Goal: Task Accomplishment & Management: Use online tool/utility

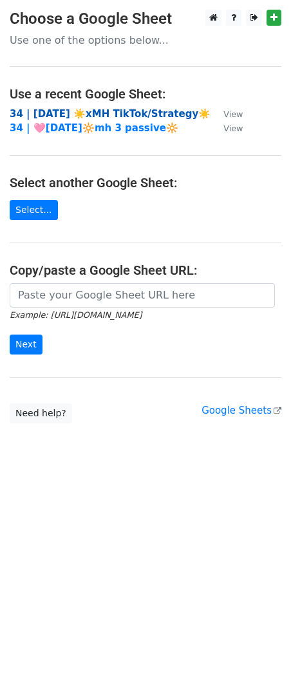
click at [120, 111] on strong "34 | [DATE] ☀️xMH TikTok/Strategy☀️" at bounding box center [110, 114] width 201 height 12
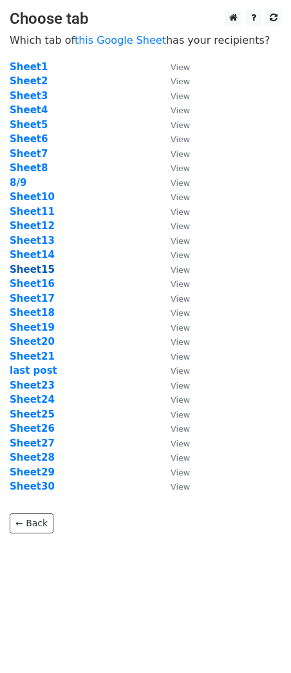
click at [30, 272] on strong "Sheet15" at bounding box center [32, 270] width 45 height 12
click at [126, 44] on link "this Google Sheet" at bounding box center [120, 40] width 91 height 12
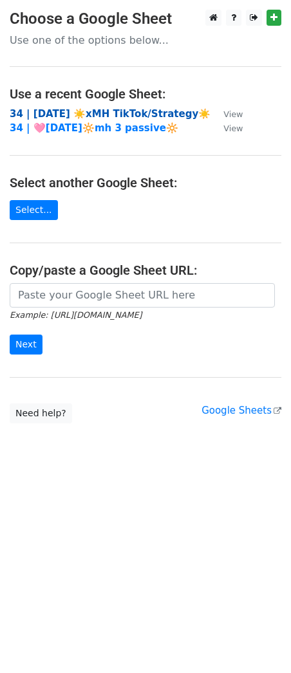
click at [89, 108] on strong "34 | [DATE] ☀️xMH TikTok/Strategy☀️" at bounding box center [110, 114] width 201 height 12
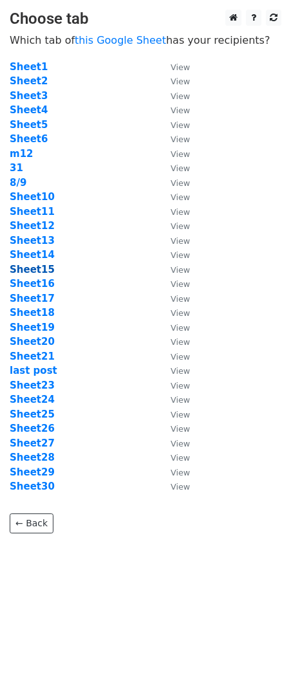
click at [41, 266] on strong "Sheet15" at bounding box center [32, 270] width 45 height 12
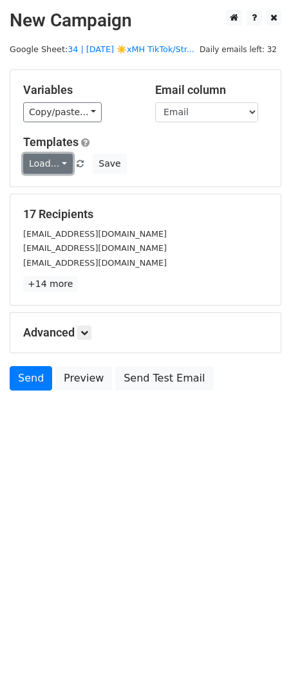
click at [53, 167] on link "Load..." at bounding box center [48, 164] width 50 height 20
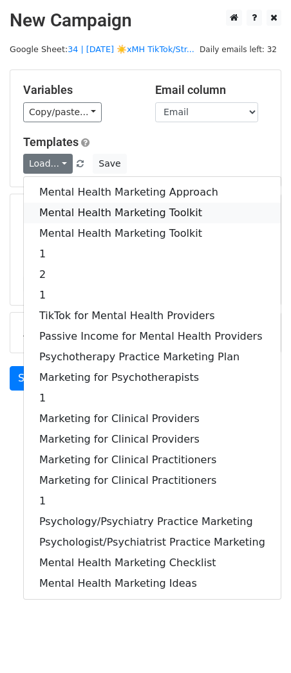
click at [55, 207] on link "Mental Health Marketing Toolkit" at bounding box center [152, 213] width 257 height 21
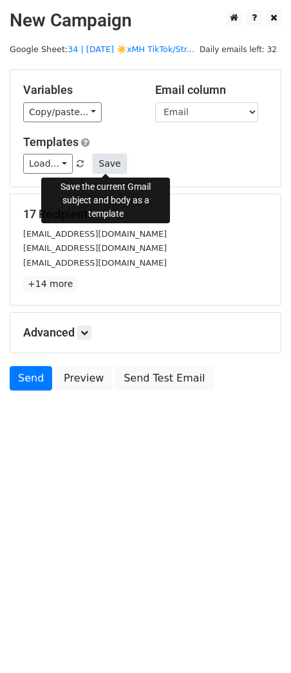
click at [115, 167] on button "Save" at bounding box center [109, 164] width 33 height 20
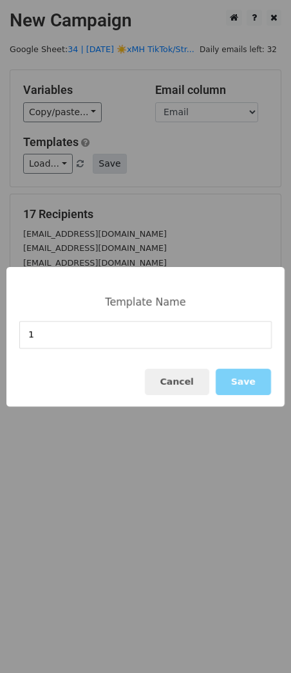
type input "1"
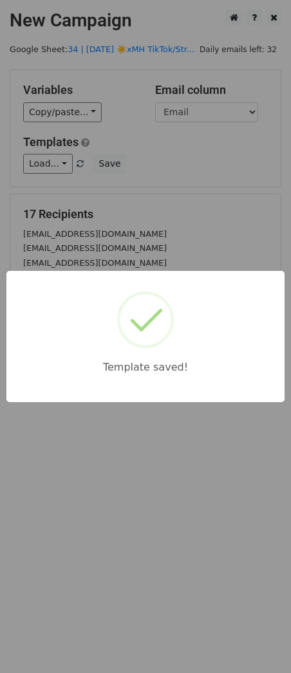
click at [102, 216] on div "Template saved!" at bounding box center [145, 336] width 291 height 673
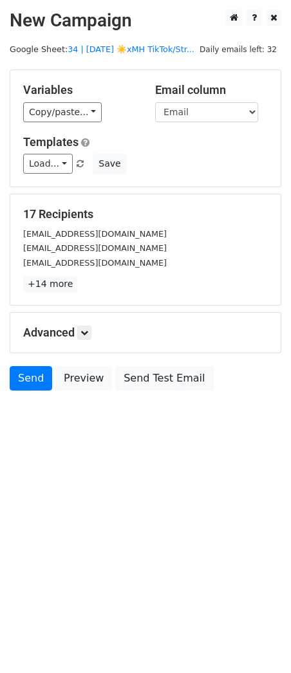
click at [79, 335] on h5 "Advanced" at bounding box center [145, 333] width 245 height 14
click at [88, 335] on icon at bounding box center [84, 333] width 8 height 8
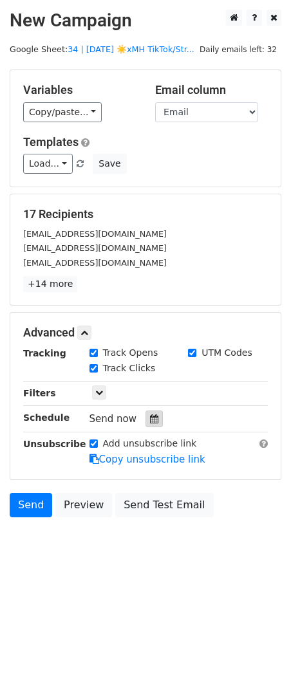
click at [146, 423] on div at bounding box center [154, 419] width 17 height 17
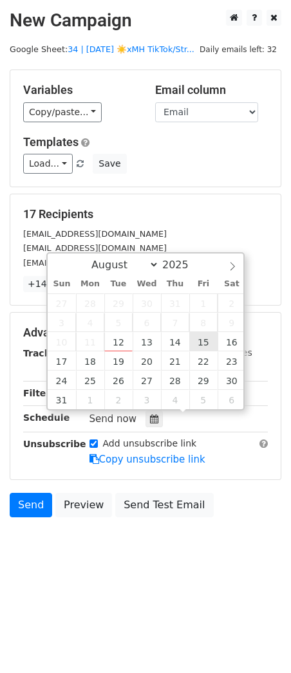
type input "2025-08-15 12:00"
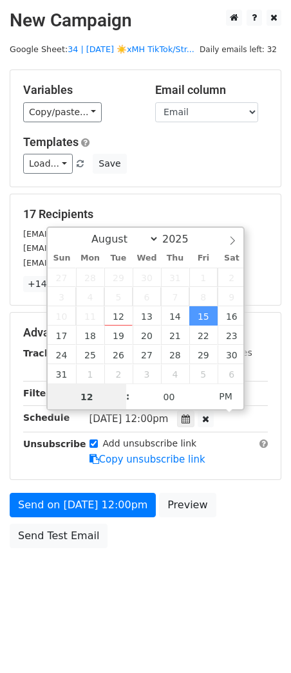
scroll to position [1, 0]
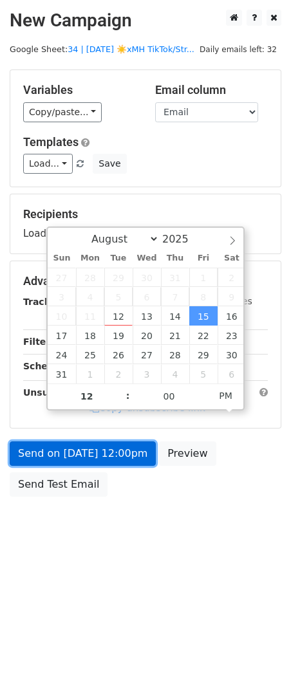
click at [120, 446] on link "Send on Aug 15 at 12:00pm" at bounding box center [83, 454] width 146 height 24
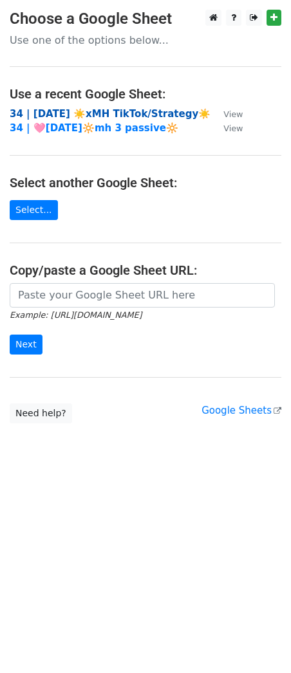
click at [131, 113] on strong "34 | [DATE] ☀️xMH TikTok/Strategy☀️" at bounding box center [110, 114] width 201 height 12
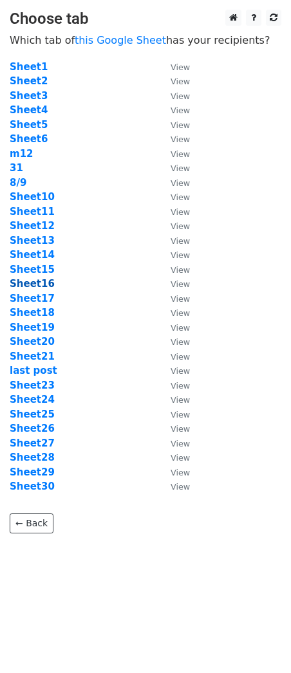
click at [44, 284] on strong "Sheet16" at bounding box center [32, 284] width 45 height 12
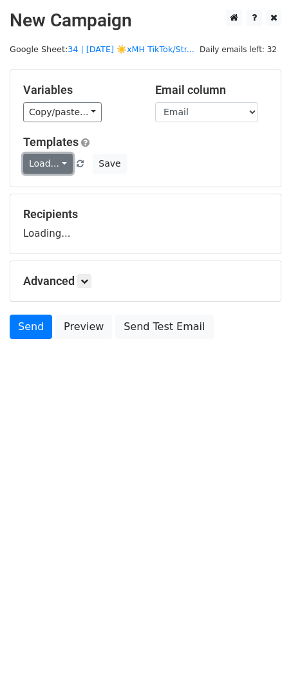
click at [57, 168] on link "Load..." at bounding box center [48, 164] width 50 height 20
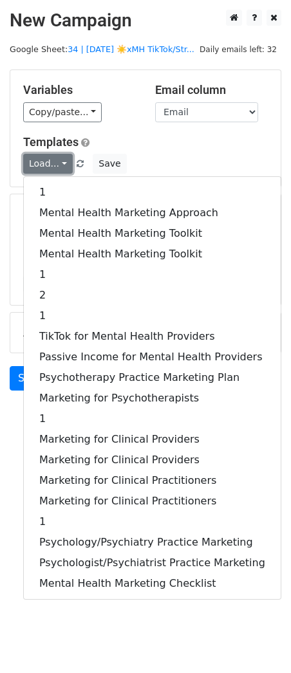
click at [57, 168] on link "Load..." at bounding box center [48, 164] width 50 height 20
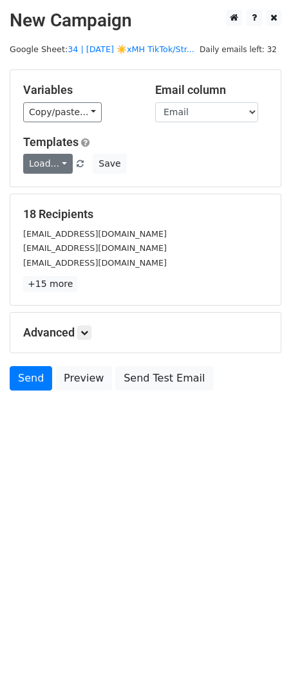
click at [56, 188] on form "Variables Copy/paste... {{Email}} Email column Email Templates Load... 1 Mental…" at bounding box center [146, 234] width 272 height 328
click at [51, 187] on form "Variables Copy/paste... {{Email}} Email column Email Templates Load... 1 Mental…" at bounding box center [146, 234] width 272 height 328
click at [57, 153] on div "Templates Load... 1 Mental Health Marketing Approach Mental Health Marketing To…" at bounding box center [146, 154] width 264 height 39
click at [62, 166] on link "Load..." at bounding box center [48, 164] width 50 height 20
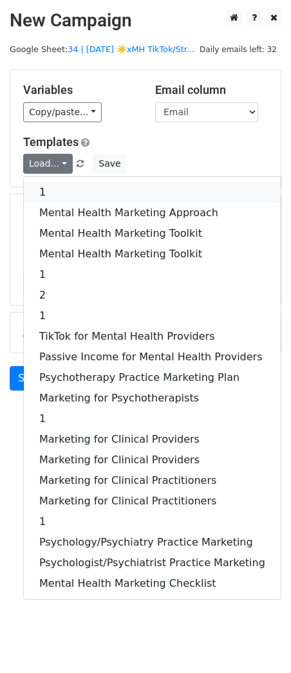
click at [61, 199] on link "1" at bounding box center [152, 192] width 257 height 21
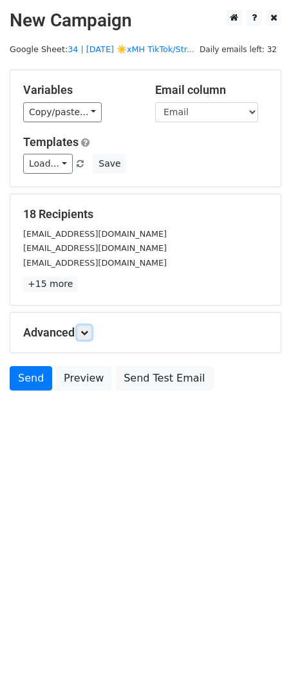
drag, startPoint x: 88, startPoint y: 337, endPoint x: 95, endPoint y: 344, distance: 9.1
click at [89, 338] on link at bounding box center [84, 333] width 14 height 14
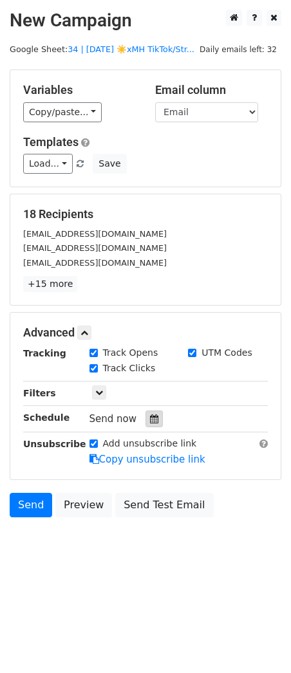
click at [151, 424] on div at bounding box center [154, 419] width 17 height 17
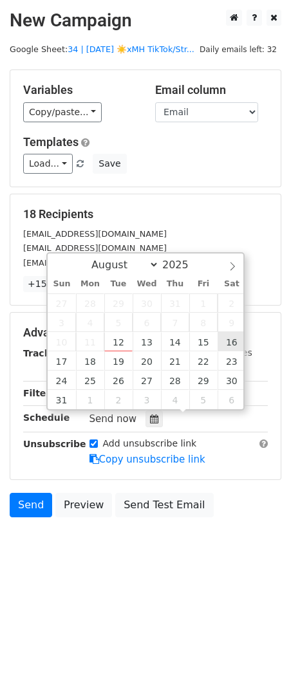
type input "2025-08-16 12:00"
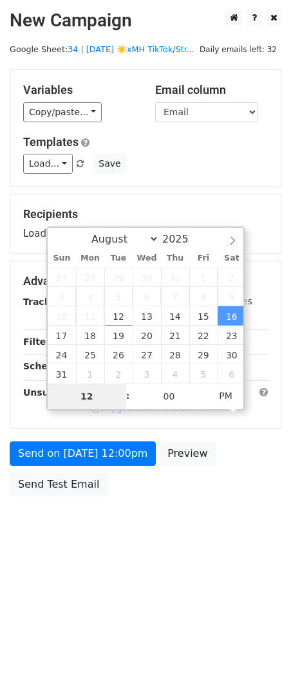
type input "9"
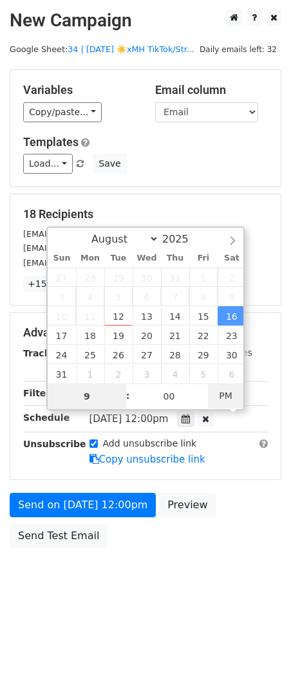
type input "2025-08-16 09:00"
type input "09"
click at [223, 408] on span "PM" at bounding box center [225, 396] width 35 height 26
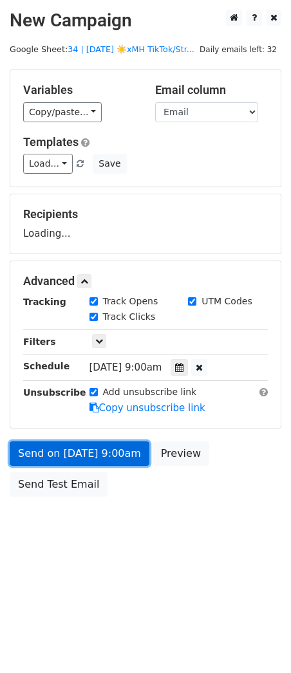
click at [124, 450] on link "Send on Aug 16 at 9:00am" at bounding box center [80, 454] width 140 height 24
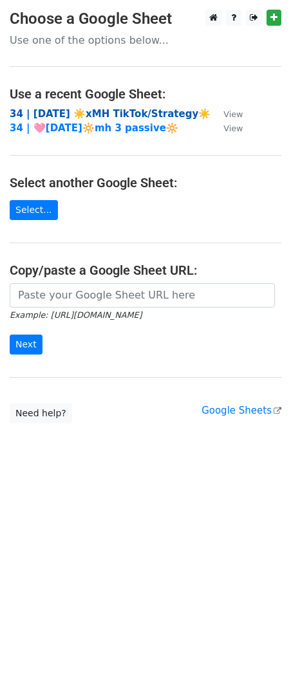
click at [88, 115] on strong "34 | AUG 9 ☀️xMH TikTok/Strategy☀️" at bounding box center [110, 114] width 201 height 12
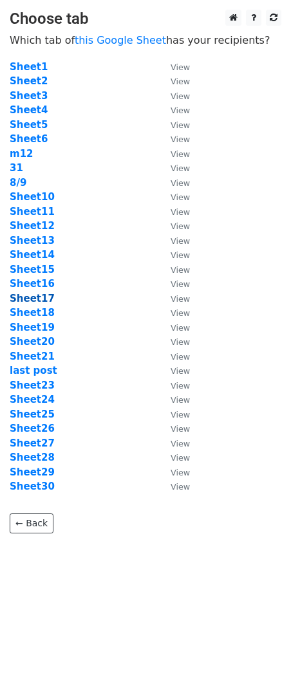
click at [41, 293] on strong "Sheet17" at bounding box center [32, 299] width 45 height 12
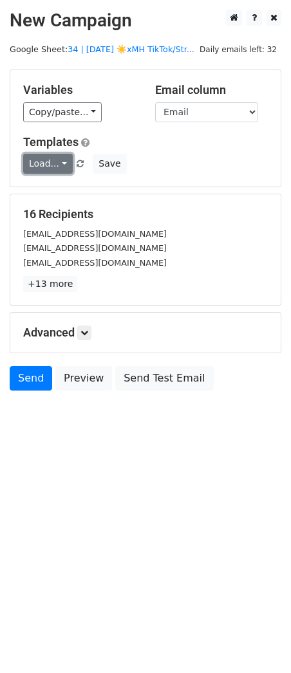
click at [44, 154] on link "Load..." at bounding box center [48, 164] width 50 height 20
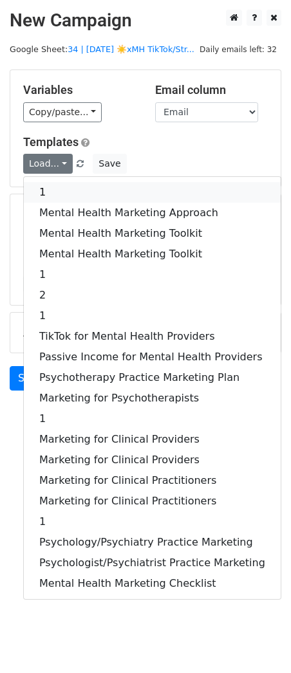
click at [61, 182] on link "1" at bounding box center [152, 192] width 257 height 21
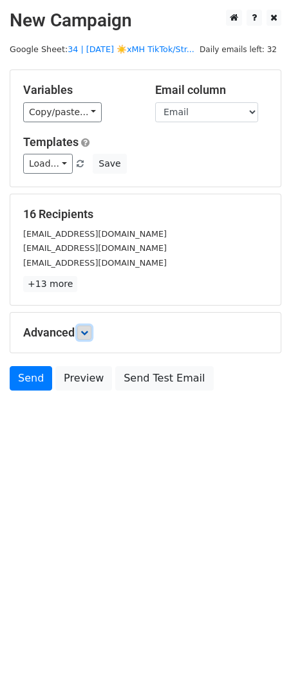
click at [91, 335] on link at bounding box center [84, 333] width 14 height 14
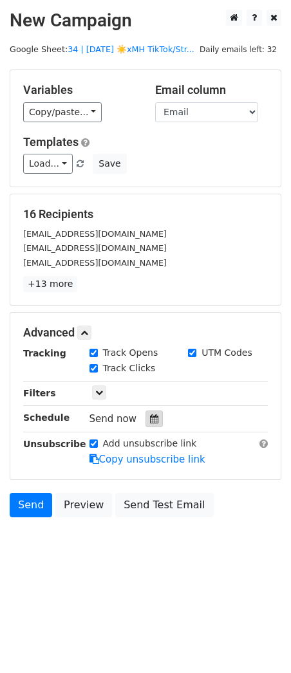
click at [146, 411] on div at bounding box center [154, 419] width 17 height 17
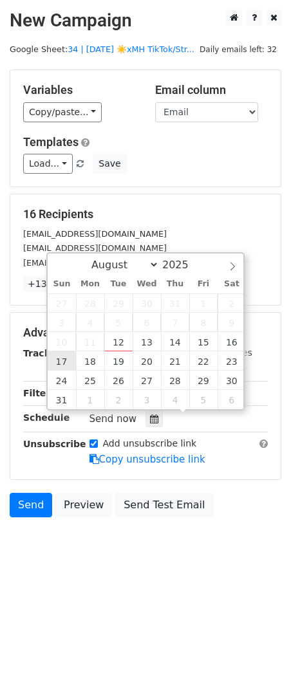
type input "2025-08-17 12:00"
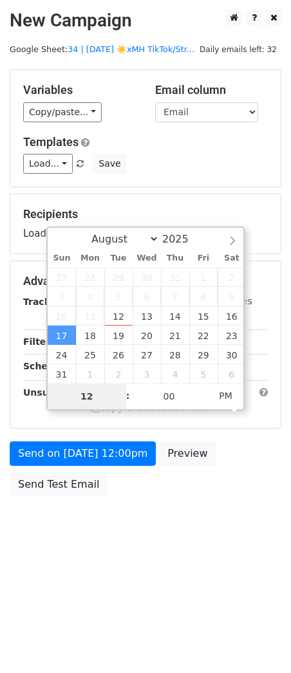
type input "9"
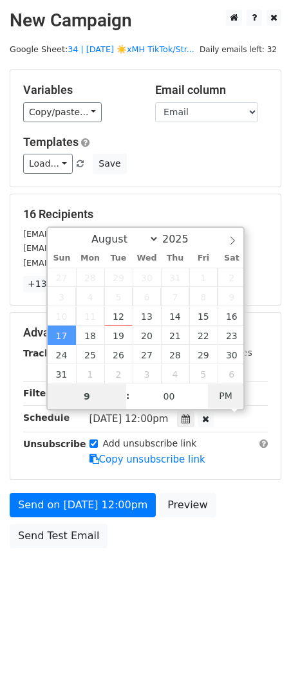
type input "2025-08-17 09:00"
type input "09"
click at [211, 391] on span "PM" at bounding box center [225, 396] width 35 height 26
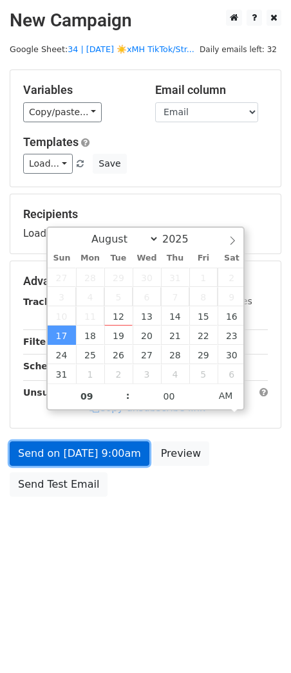
click at [91, 455] on link "Send on Aug 17 at 9:00am" at bounding box center [80, 454] width 140 height 24
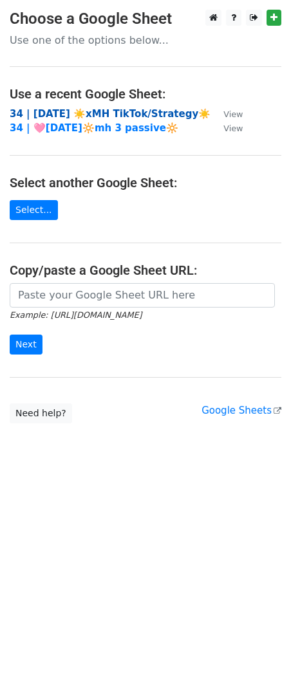
click at [95, 112] on strong "34 | [DATE] ☀️xMH TikTok/Strategy☀️" at bounding box center [110, 114] width 201 height 12
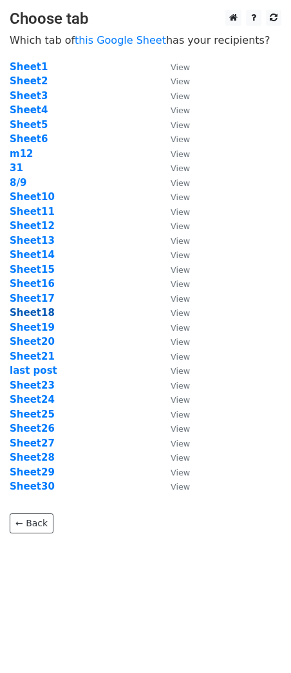
click at [42, 317] on strong "Sheet18" at bounding box center [32, 313] width 45 height 12
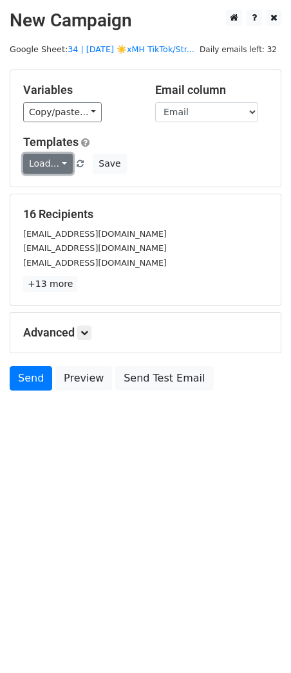
click at [50, 169] on link "Load..." at bounding box center [48, 164] width 50 height 20
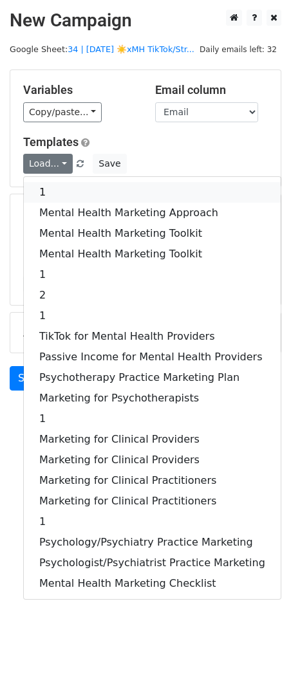
click at [52, 189] on link "1" at bounding box center [152, 192] width 257 height 21
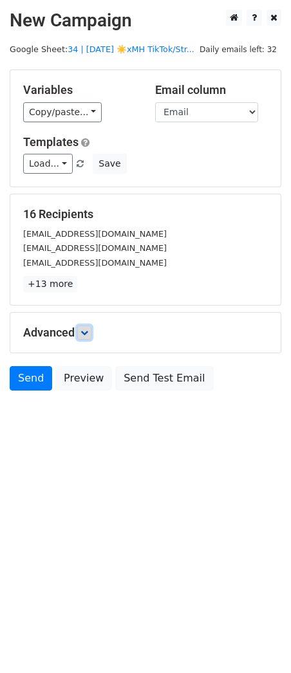
click at [88, 335] on icon at bounding box center [84, 333] width 8 height 8
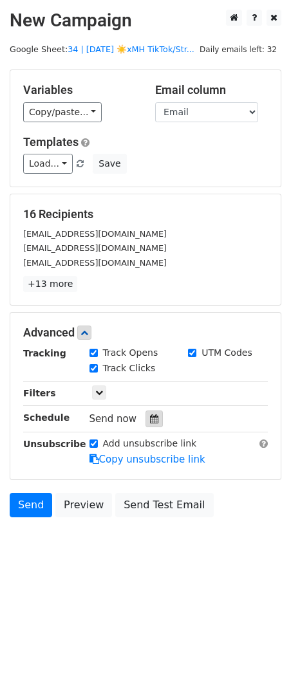
click at [150, 416] on icon at bounding box center [154, 419] width 8 height 9
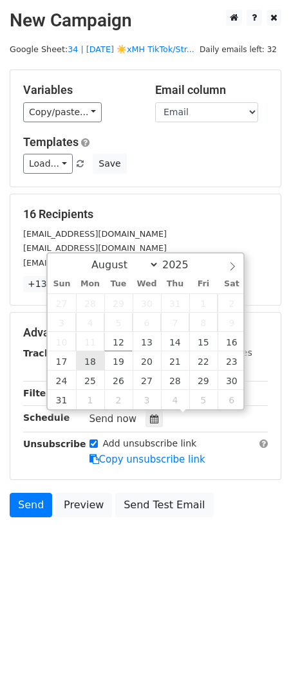
type input "2025-08-18 12:00"
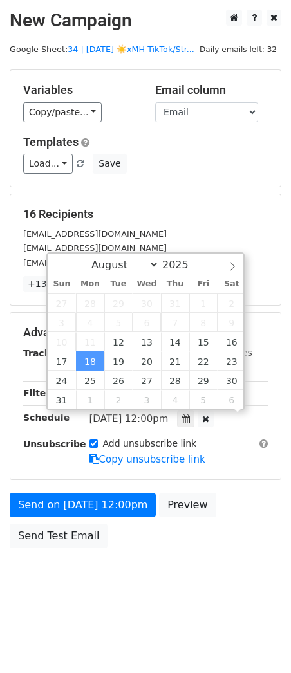
scroll to position [1, 0]
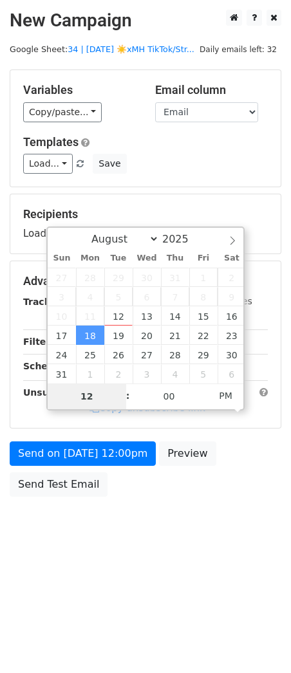
type input "9"
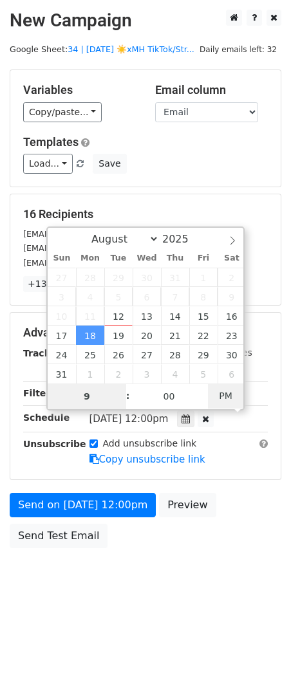
type input "2025-08-18 09:00"
type input "09"
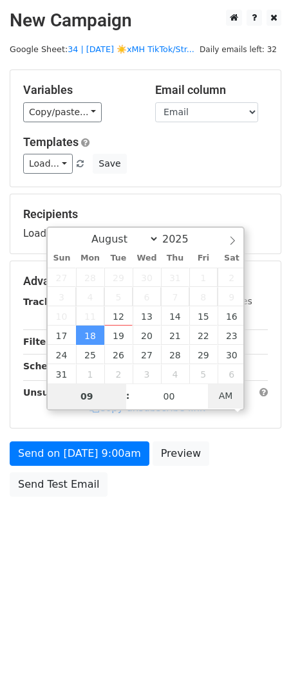
click at [226, 399] on span "AM" at bounding box center [225, 396] width 35 height 26
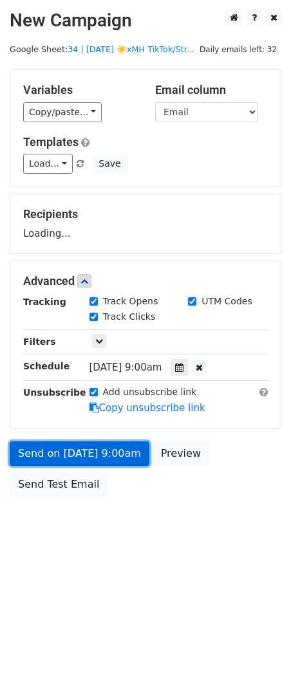
click at [94, 458] on link "Send on Aug 18 at 9:00am" at bounding box center [80, 454] width 140 height 24
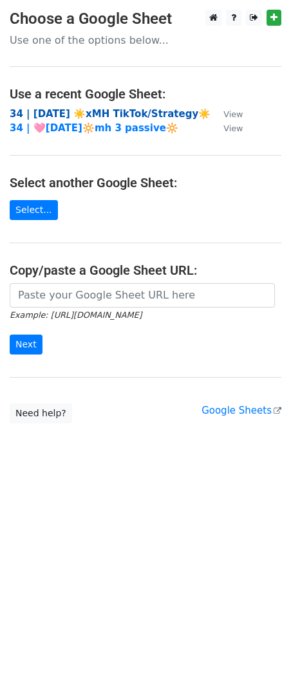
click at [116, 108] on strong "34 | [DATE] ☀️xMH TikTok/Strategy☀️" at bounding box center [110, 114] width 201 height 12
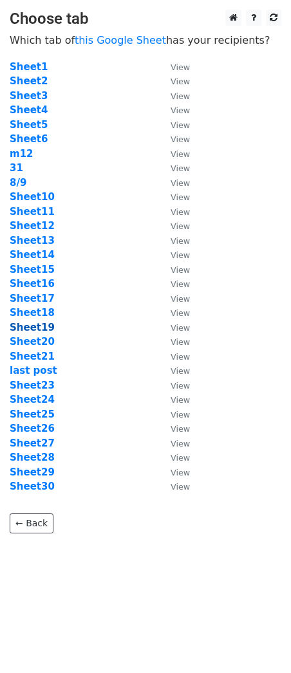
click at [35, 328] on strong "Sheet19" at bounding box center [32, 328] width 45 height 12
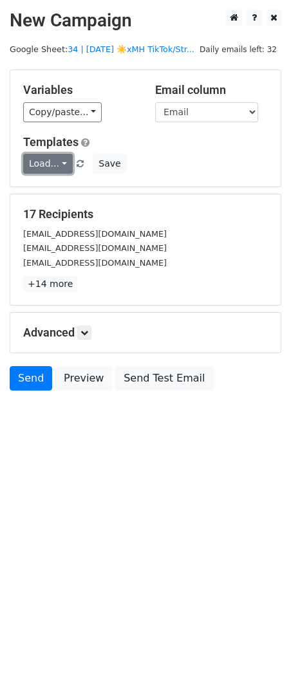
click at [51, 165] on link "Load..." at bounding box center [48, 164] width 50 height 20
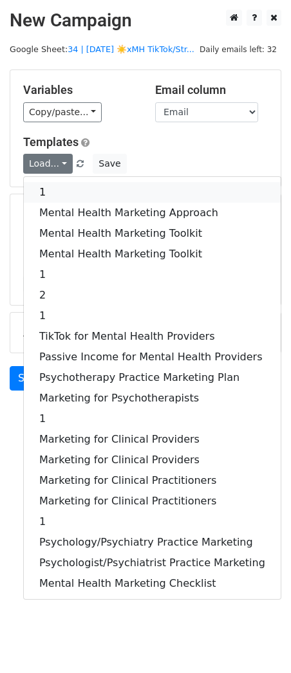
click at [51, 198] on link "1" at bounding box center [152, 192] width 257 height 21
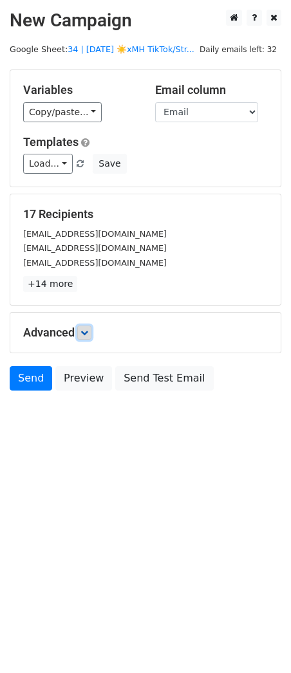
click at [88, 333] on icon at bounding box center [84, 333] width 8 height 8
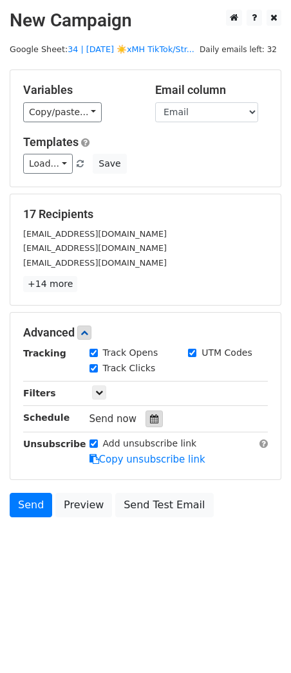
click at [146, 420] on div at bounding box center [154, 419] width 17 height 17
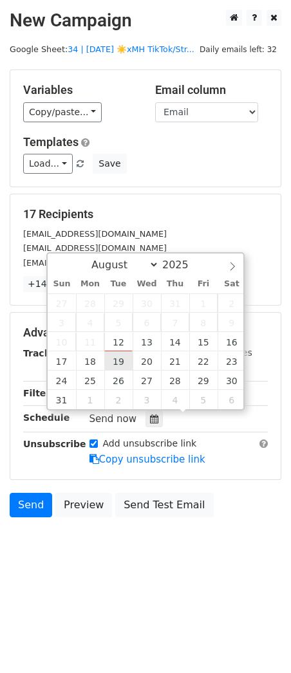
type input "[DATE] 12:00"
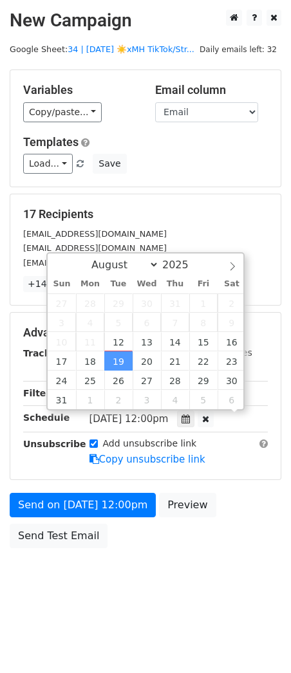
scroll to position [1, 0]
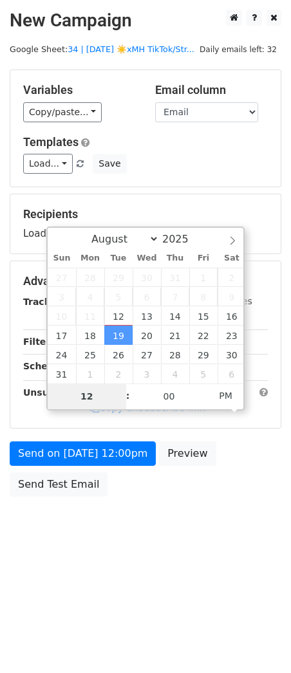
type input "9"
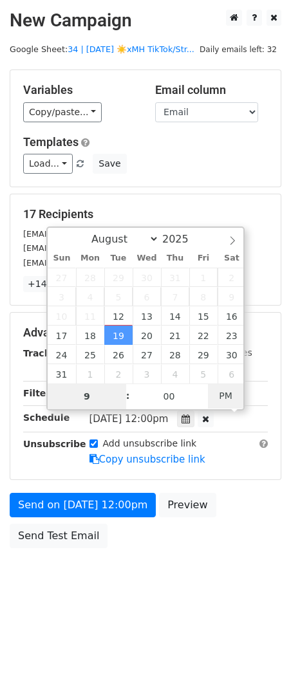
type input "[DATE] 09:00"
type input "09"
click at [211, 401] on span "PM" at bounding box center [225, 396] width 35 height 26
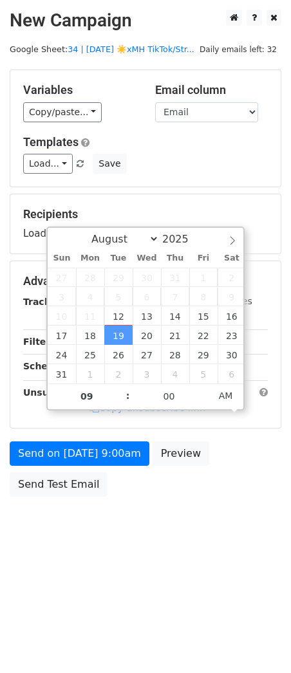
click at [104, 469] on div "Send on [DATE] 9:00am Preview Send Test Email" at bounding box center [145, 473] width 291 height 62
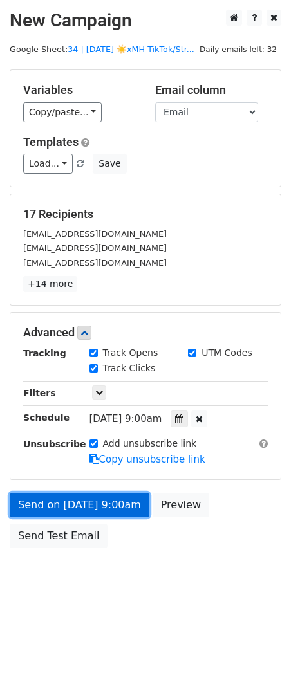
click at [71, 500] on link "Send on [DATE] 9:00am" at bounding box center [80, 505] width 140 height 24
